Goal: Navigation & Orientation: Find specific page/section

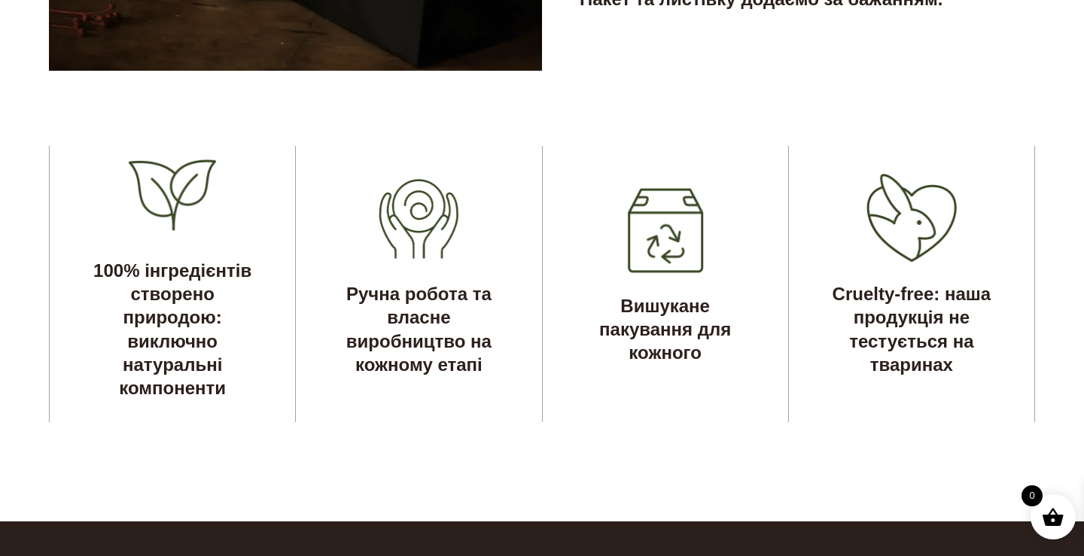
scroll to position [4431, 0]
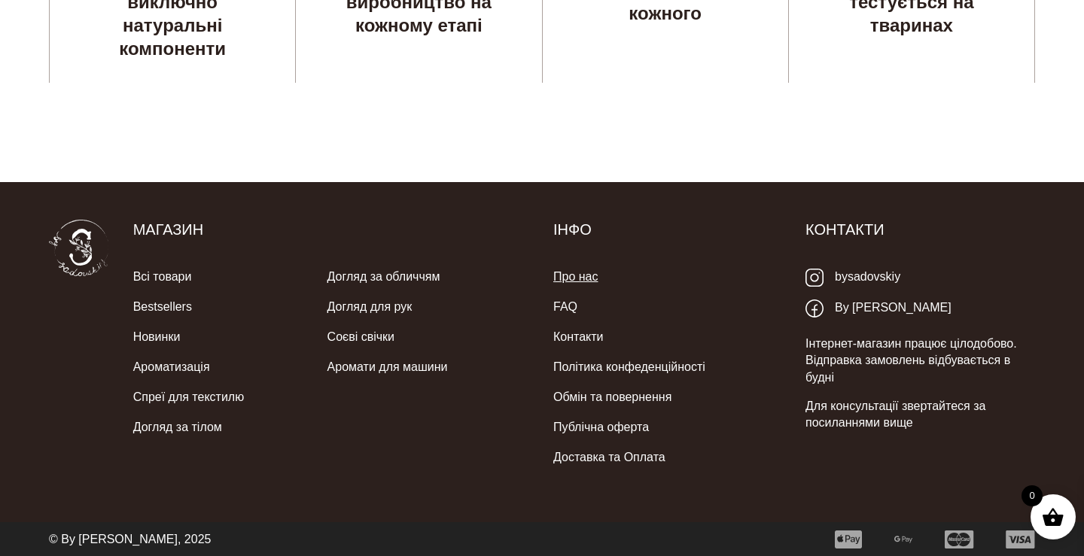
click at [561, 279] on link "Про нас" at bounding box center [575, 277] width 44 height 30
